Goal: Navigation & Orientation: Find specific page/section

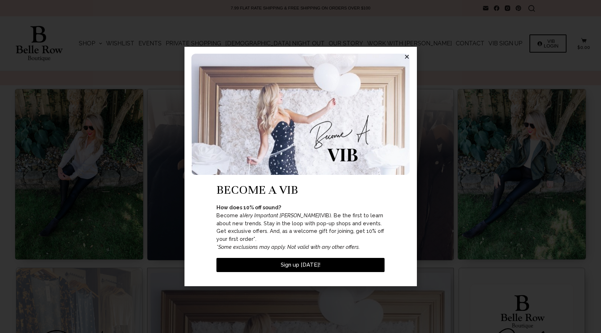
click at [408, 60] on icon "Close" at bounding box center [406, 56] width 5 height 5
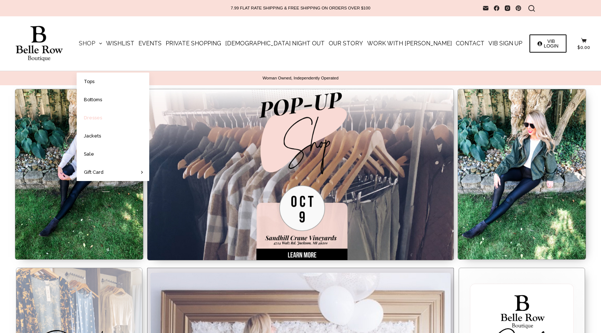
click at [144, 115] on link "Dresses" at bounding box center [113, 118] width 73 height 18
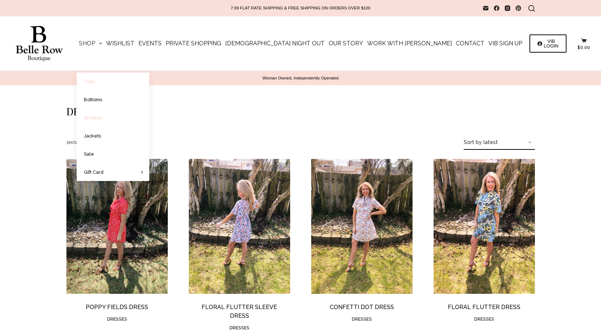
click at [133, 77] on link "Tops" at bounding box center [113, 82] width 73 height 18
